Goal: Check status: Check status

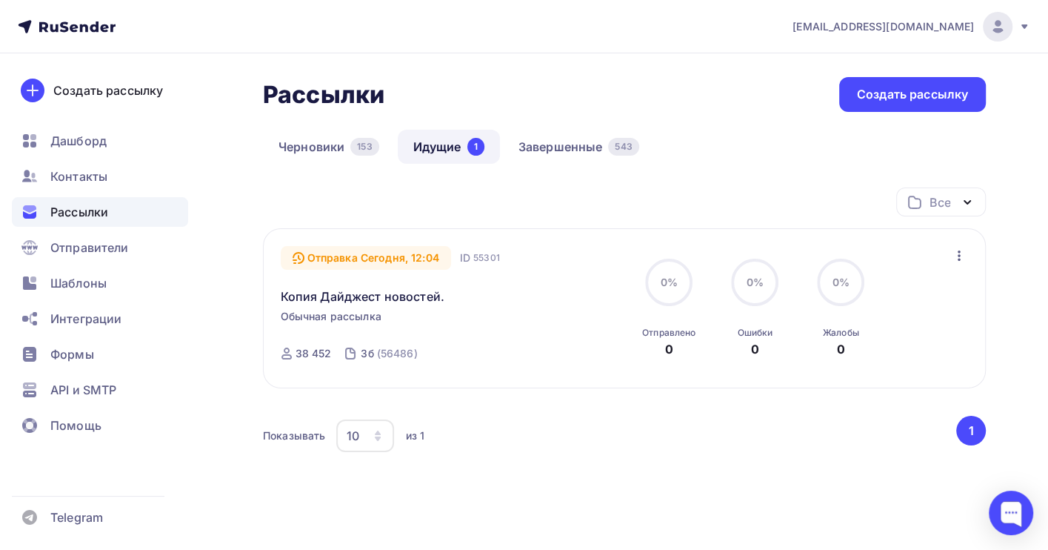
click at [444, 144] on link "Идущие 1" at bounding box center [449, 147] width 102 height 34
click at [522, 147] on link "Завершенные 543" at bounding box center [579, 147] width 152 height 34
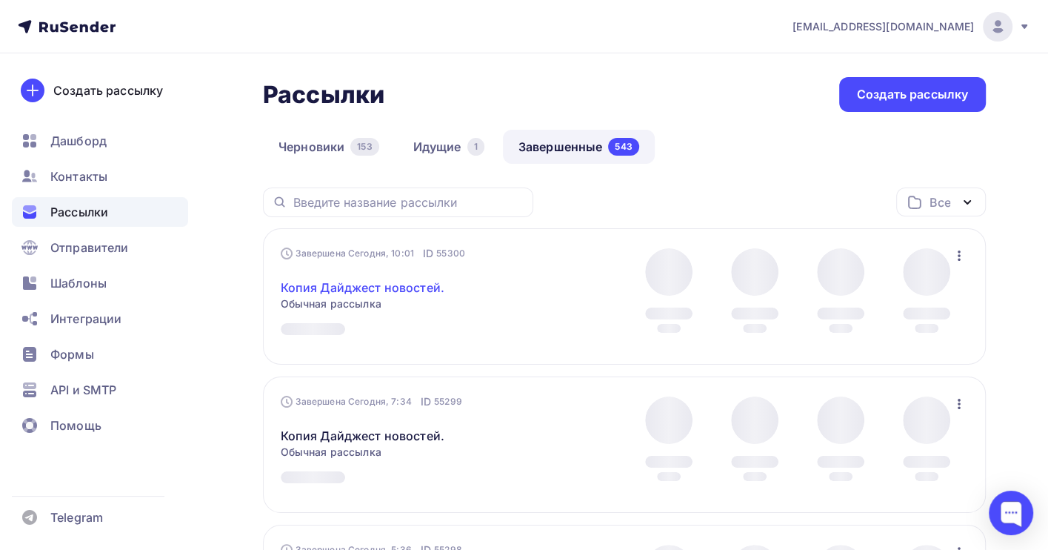
click at [376, 291] on link "Копия Дайджест новостей." at bounding box center [363, 288] width 164 height 18
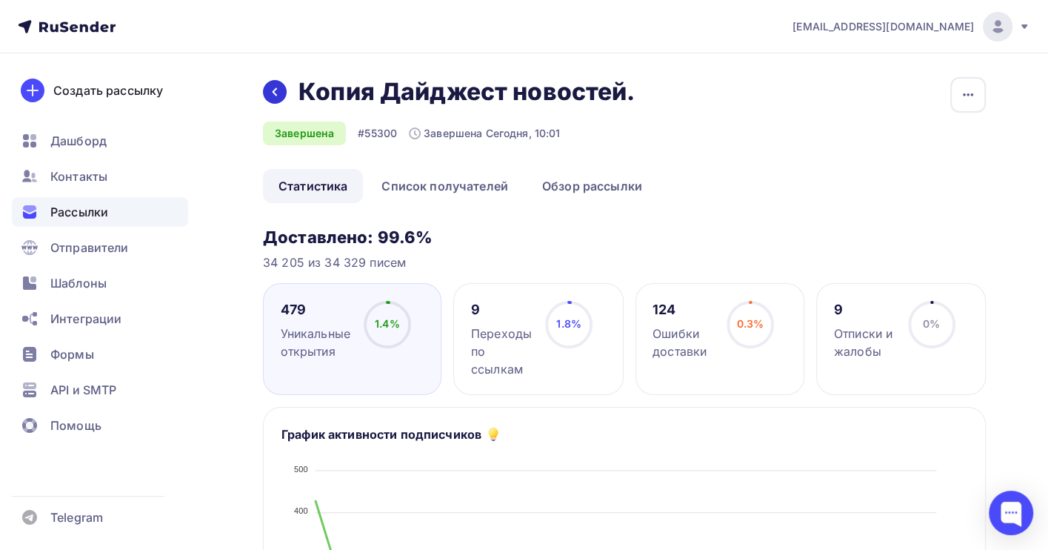
click at [271, 89] on icon at bounding box center [275, 92] width 12 height 12
